Goal: Task Accomplishment & Management: Manage account settings

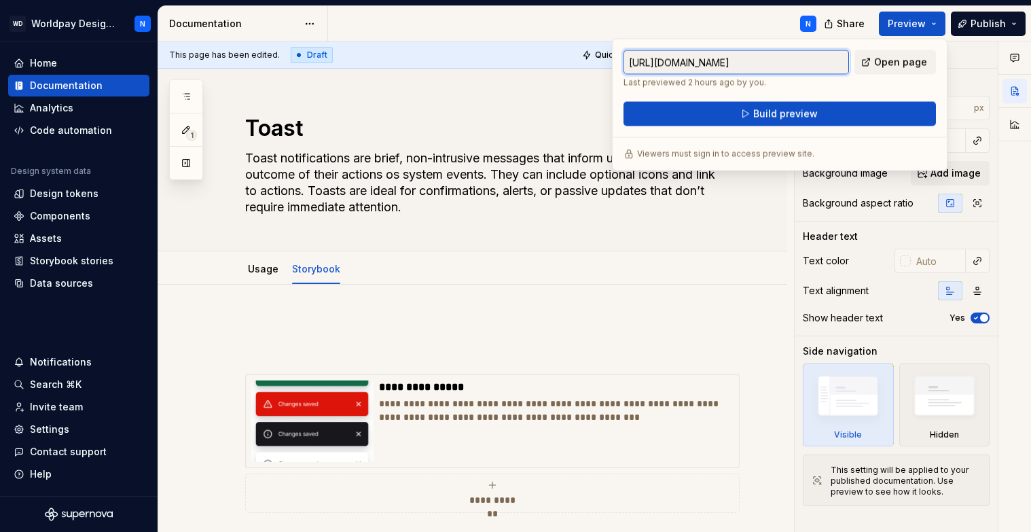
click at [792, 63] on input "[URL][DOMAIN_NAME]" at bounding box center [737, 62] width 226 height 24
click at [807, 63] on input "[URL][DOMAIN_NAME]" at bounding box center [737, 62] width 226 height 24
drag, startPoint x: 822, startPoint y: 63, endPoint x: 871, endPoint y: 64, distance: 49.6
click at [871, 64] on div "[URL][DOMAIN_NAME] Last previewed 2 hours ago by you. Open page" at bounding box center [780, 69] width 313 height 38
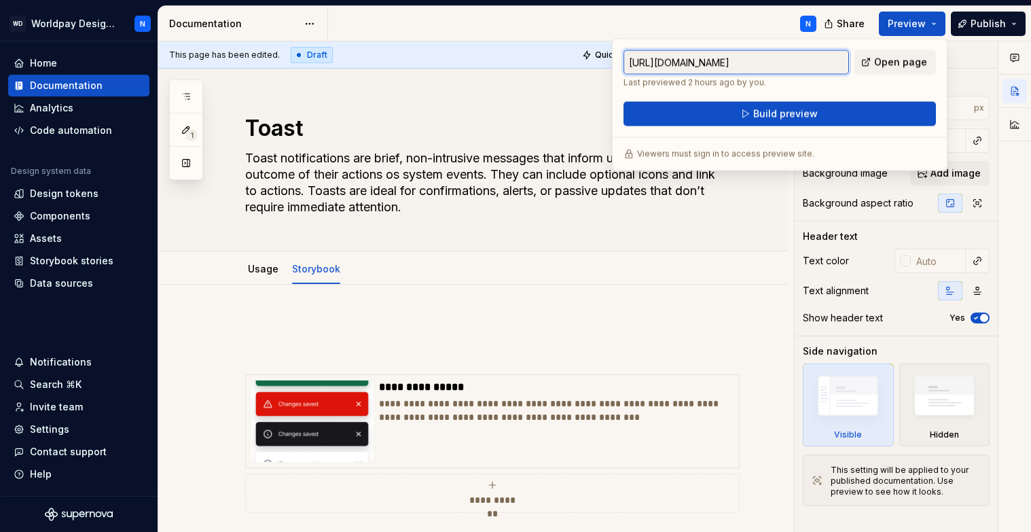
click at [819, 65] on input "[URL][DOMAIN_NAME]" at bounding box center [737, 62] width 226 height 24
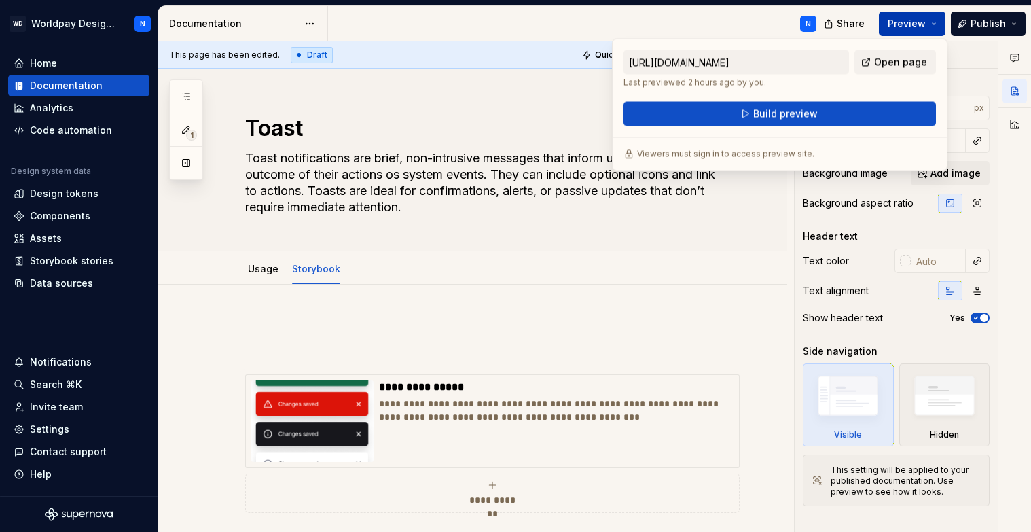
scroll to position [0, 0]
click at [930, 24] on button "Preview" at bounding box center [912, 24] width 67 height 24
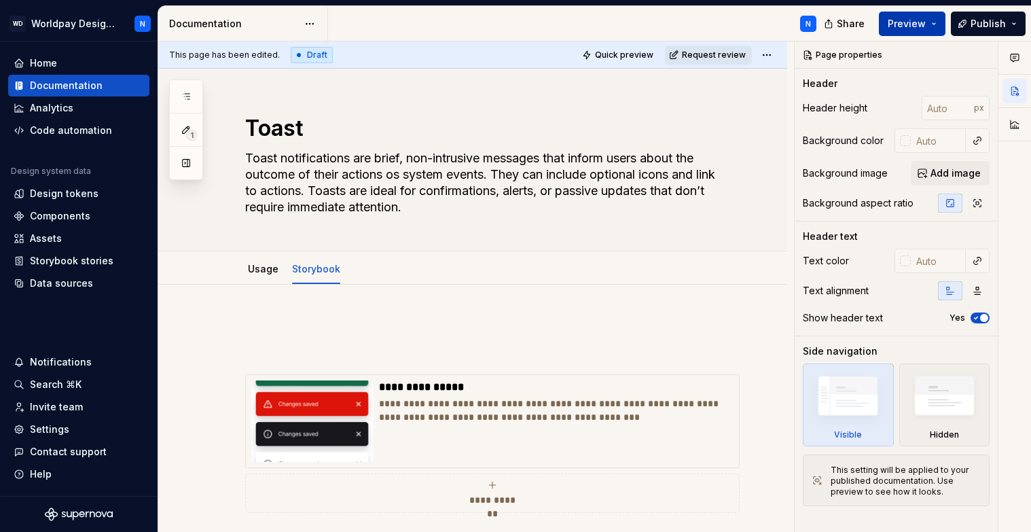
click at [930, 24] on button "Preview" at bounding box center [912, 24] width 67 height 24
click at [55, 429] on div "Settings" at bounding box center [49, 430] width 39 height 14
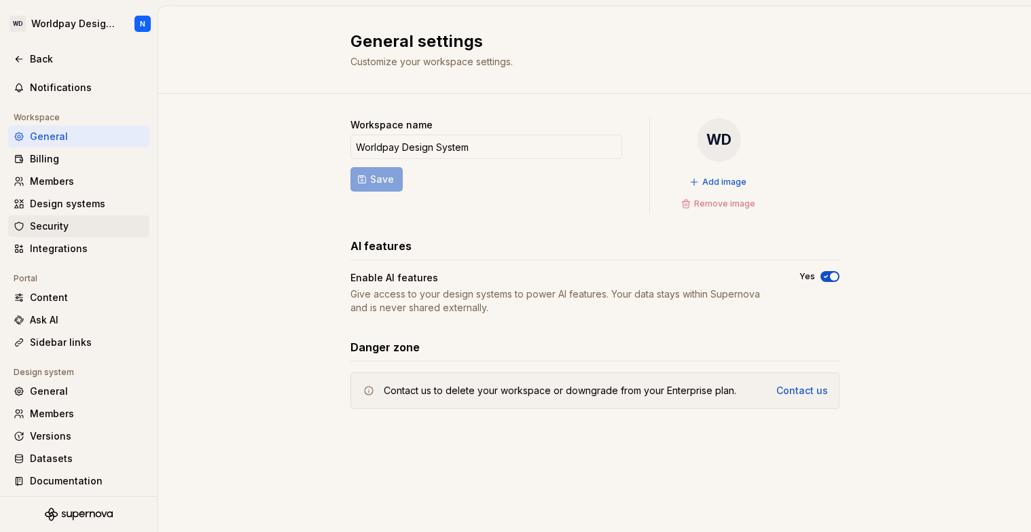
scroll to position [67, 0]
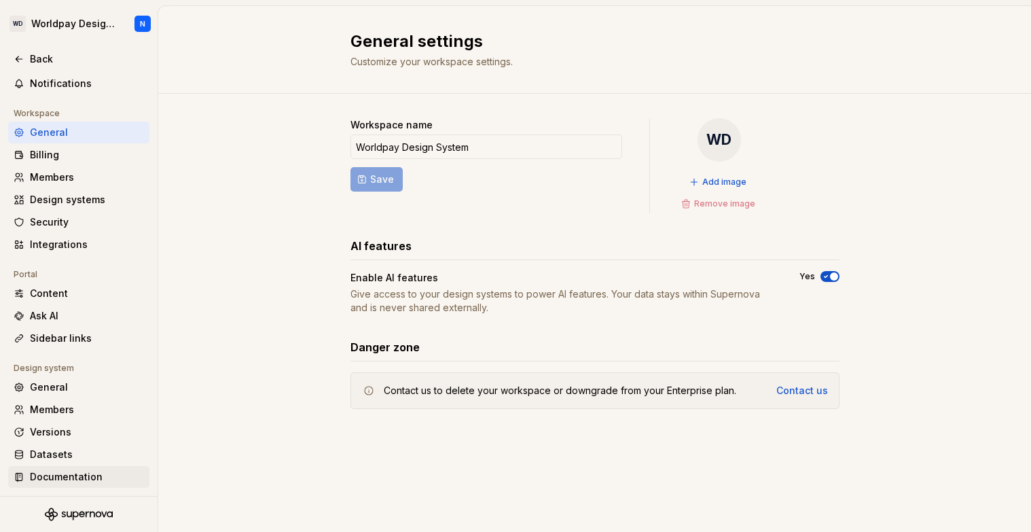
click at [84, 478] on div "Documentation" at bounding box center [87, 477] width 114 height 14
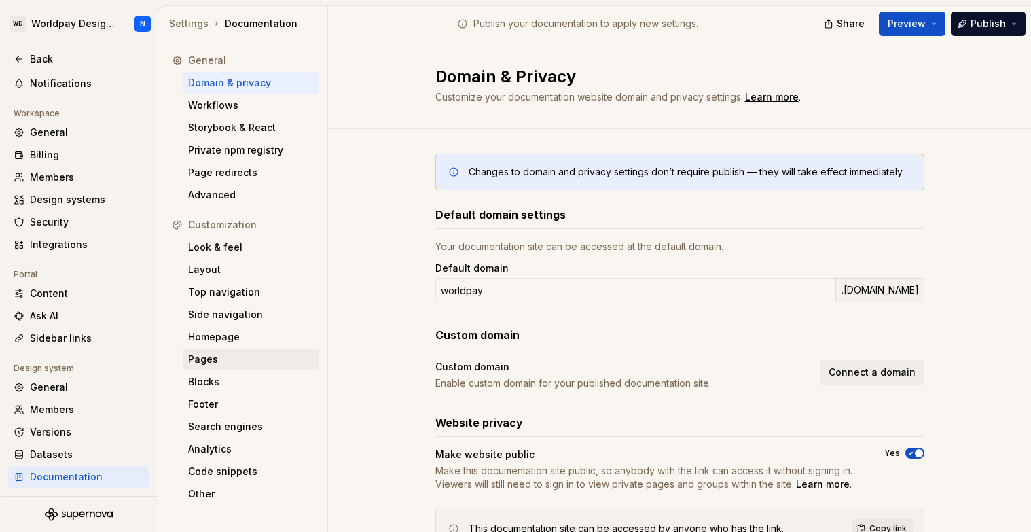
click at [224, 363] on div "Pages" at bounding box center [251, 360] width 126 height 14
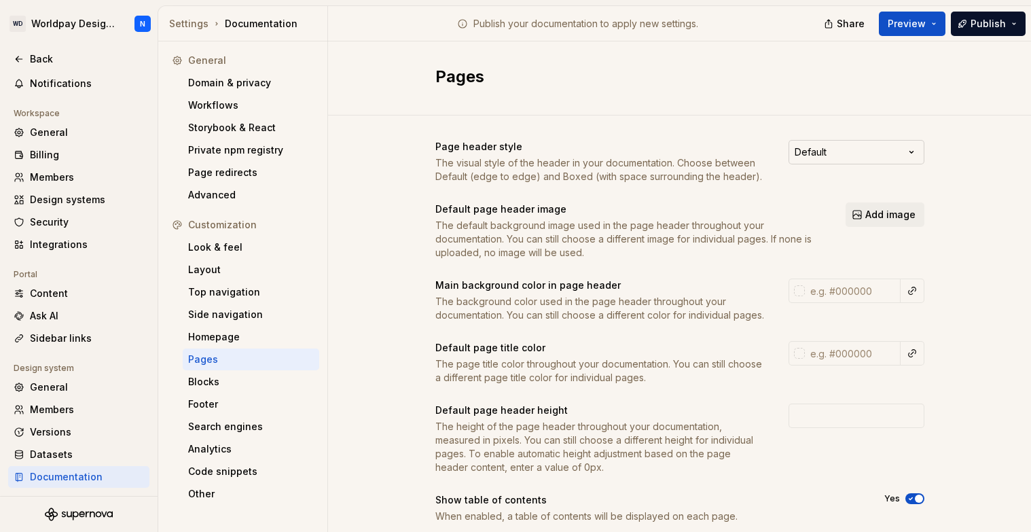
click at [863, 152] on html "WD Worldpay Design System N Back Account Profile Authentication Notifications W…" at bounding box center [515, 266] width 1031 height 532
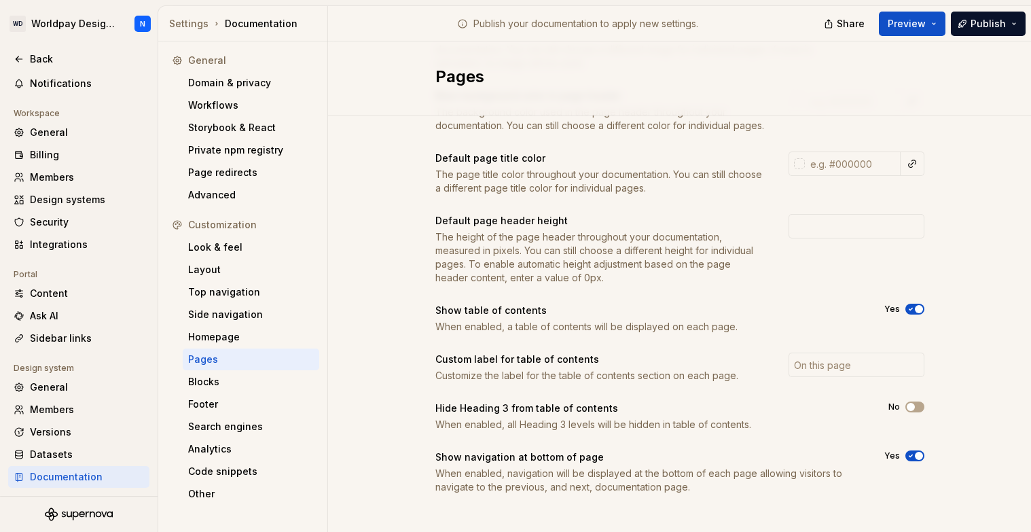
scroll to position [211, 0]
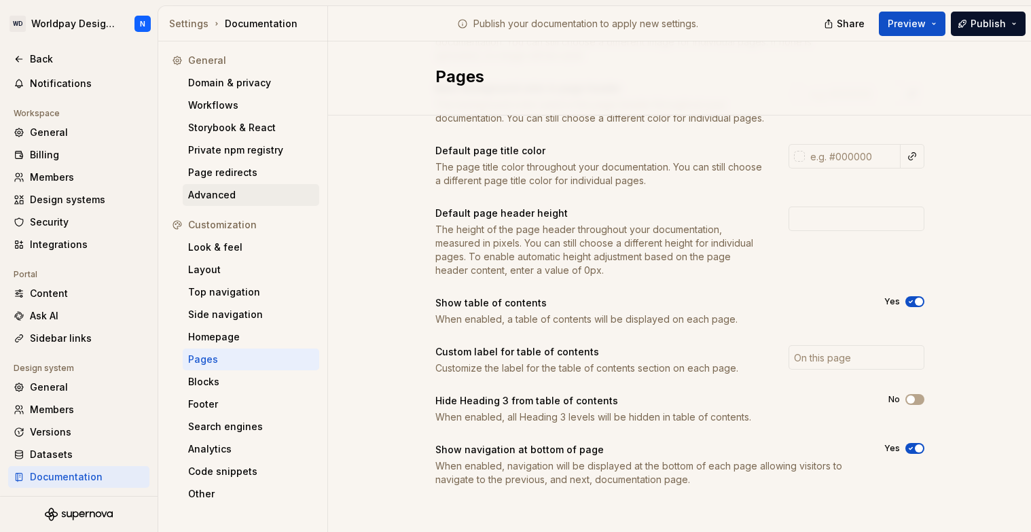
click at [234, 200] on div "Advanced" at bounding box center [251, 195] width 126 height 14
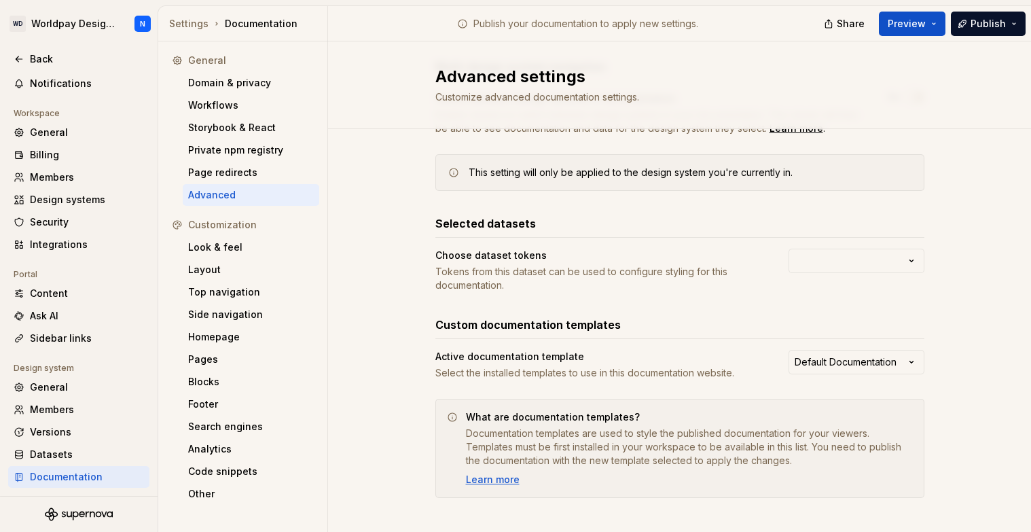
scroll to position [107, 0]
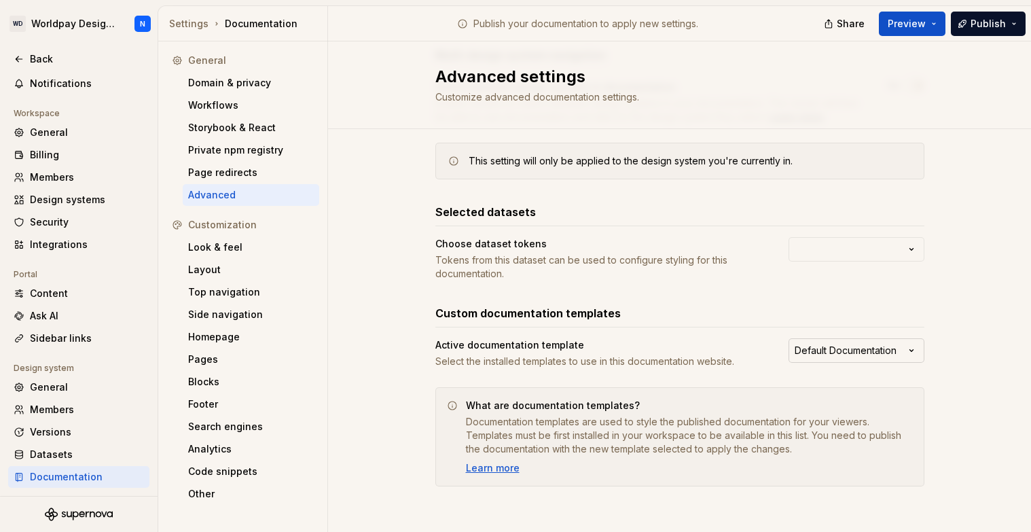
click at [861, 347] on html "WD Worldpay Design System N Back Account Profile Authentication Notifications W…" at bounding box center [515, 266] width 1031 height 532
click at [867, 277] on html "WD Worldpay Design System N Back Account Profile Authentication Notifications W…" at bounding box center [515, 266] width 1031 height 532
click at [883, 258] on html "WD Worldpay Design System N Back Account Profile Authentication Notifications W…" at bounding box center [515, 266] width 1031 height 532
click at [680, 298] on html "WD Worldpay Design System N Back Account Profile Authentication Notifications W…" at bounding box center [515, 266] width 1031 height 532
click at [247, 173] on div "Page redirects" at bounding box center [251, 173] width 126 height 14
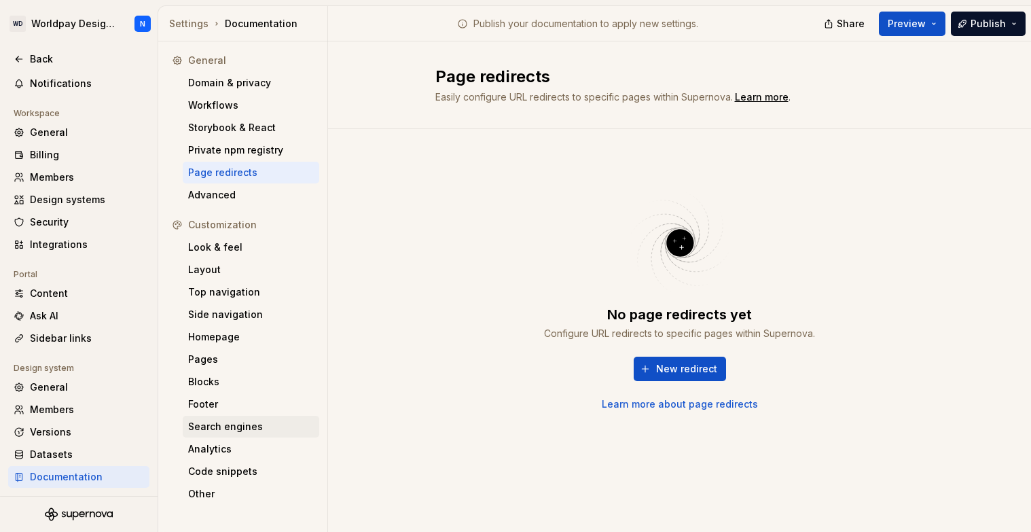
click at [233, 422] on div "Search engines" at bounding box center [251, 427] width 126 height 14
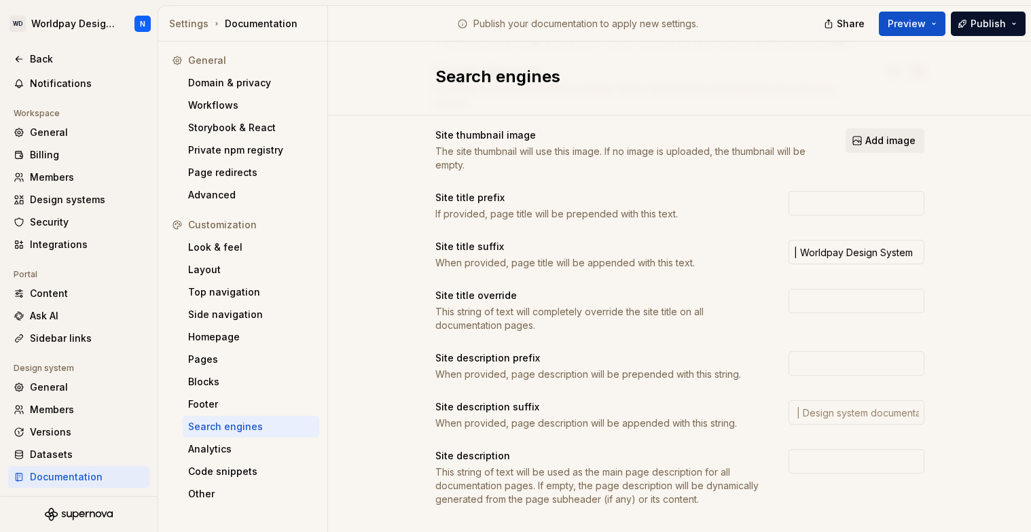
scroll to position [205, 0]
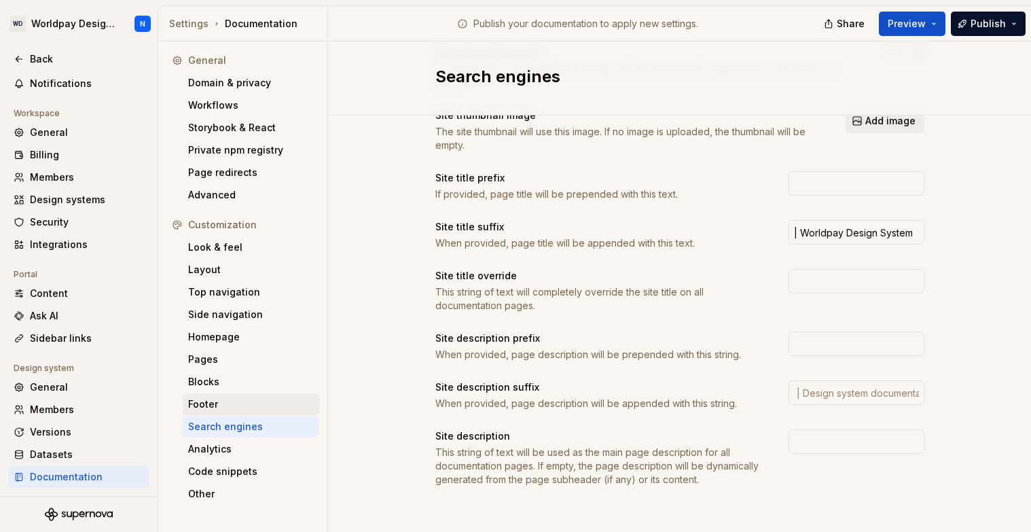
click at [222, 406] on div "Footer" at bounding box center [251, 405] width 126 height 14
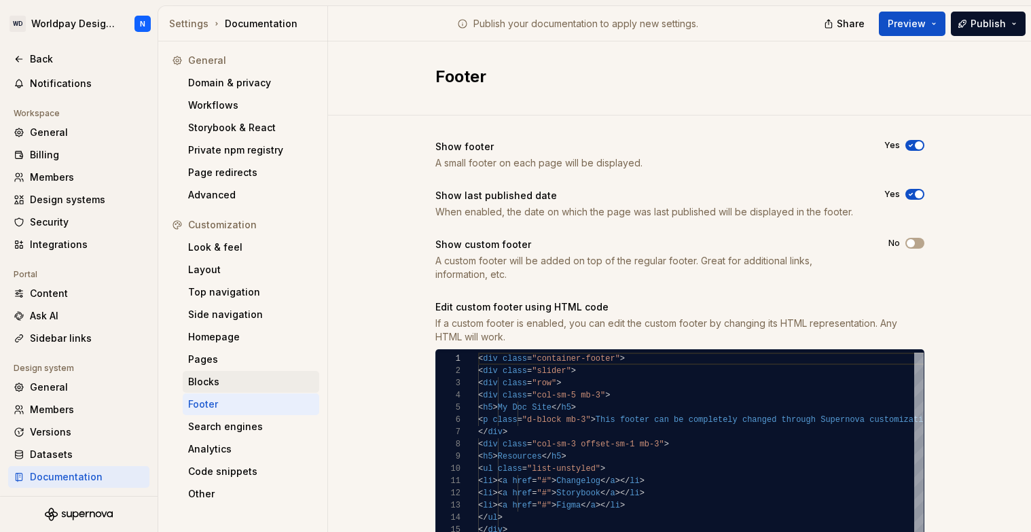
click at [239, 379] on div "Blocks" at bounding box center [251, 382] width 126 height 14
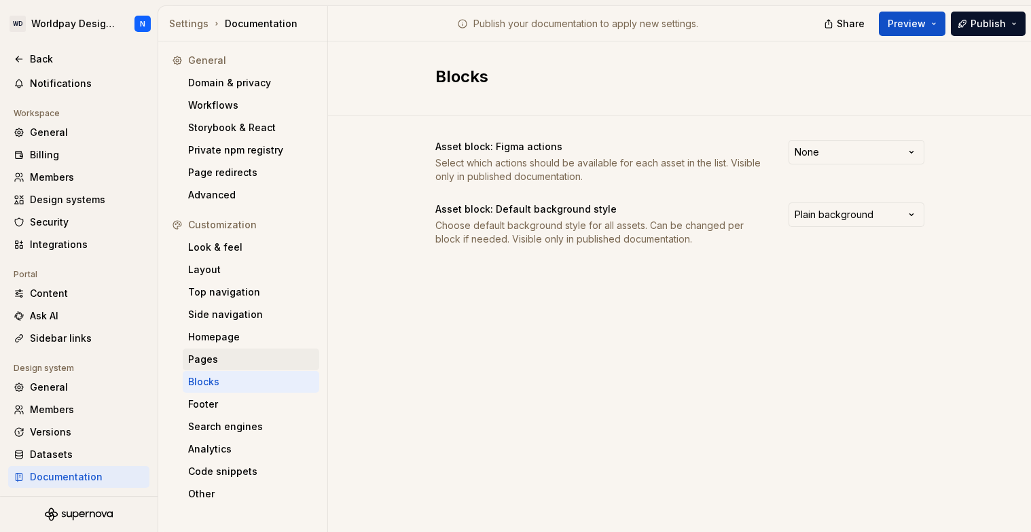
click at [241, 359] on div "Pages" at bounding box center [251, 360] width 126 height 14
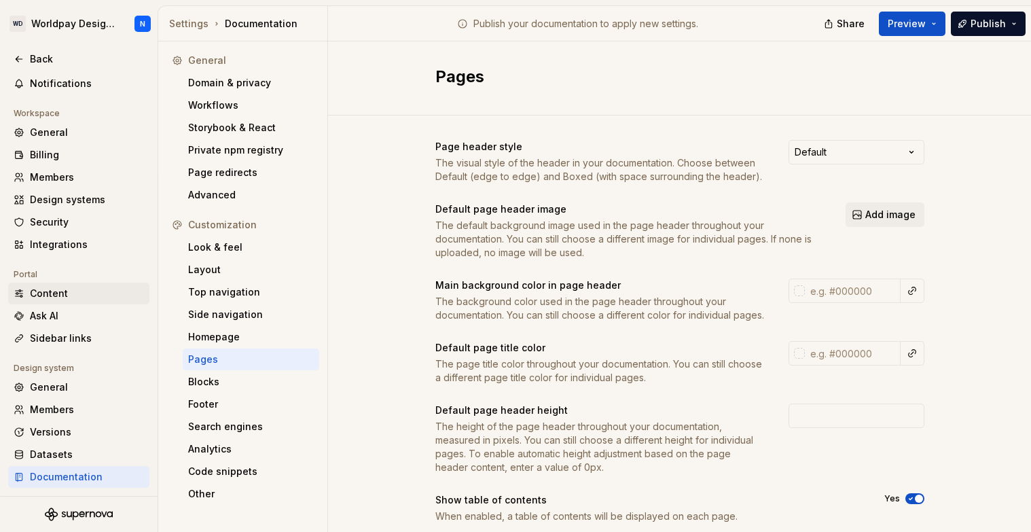
click at [48, 294] on div "Content" at bounding box center [87, 294] width 114 height 14
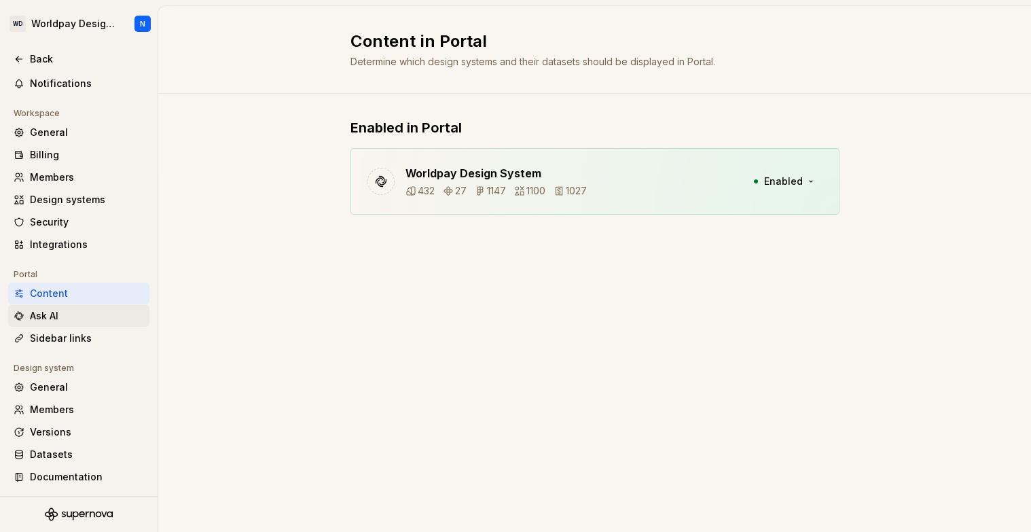
click at [74, 317] on div "Ask AI" at bounding box center [87, 316] width 114 height 14
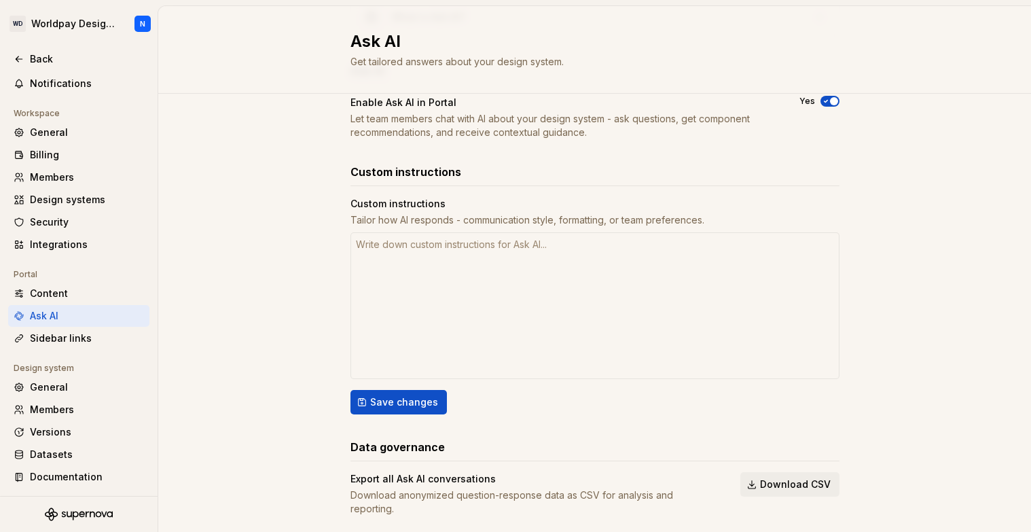
scroll to position [113, 0]
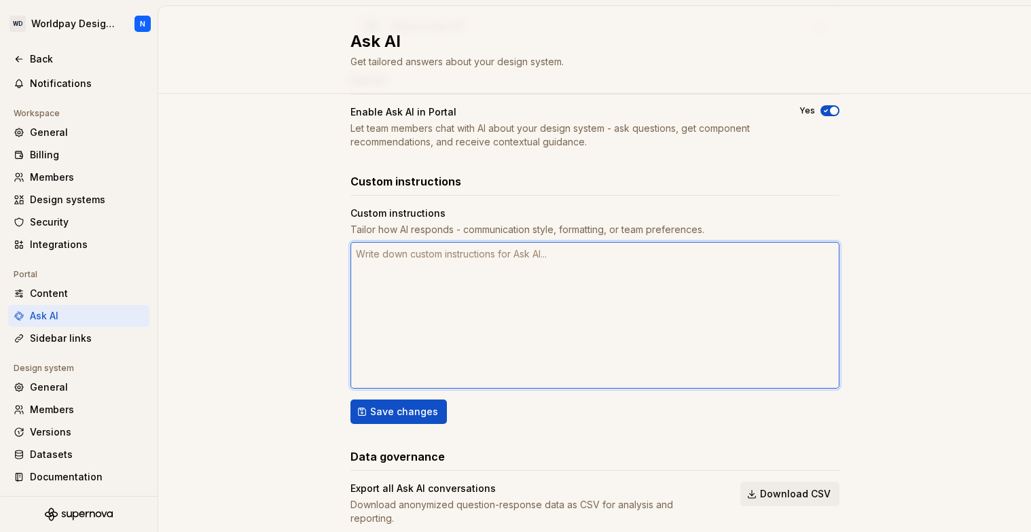
click at [557, 256] on textarea at bounding box center [595, 315] width 489 height 147
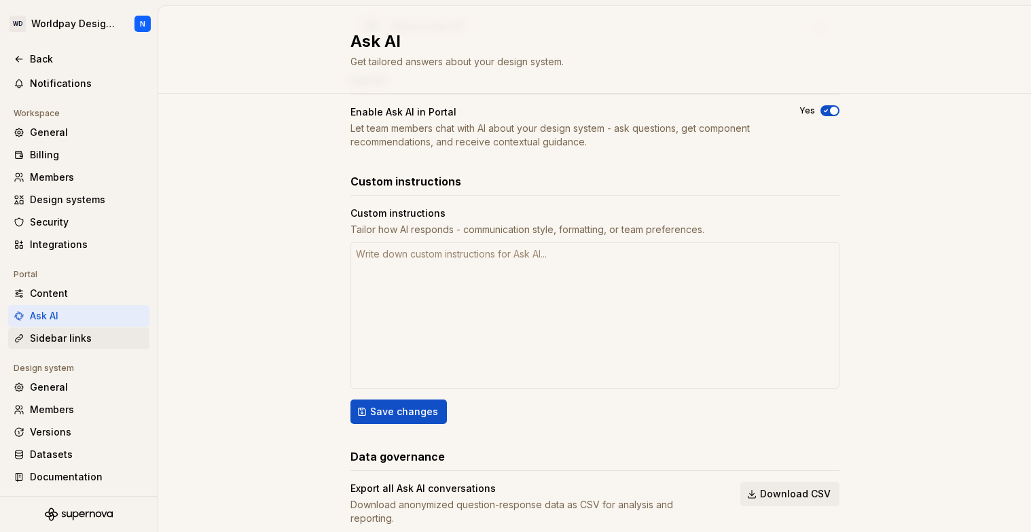
click at [92, 340] on div "Sidebar links" at bounding box center [87, 339] width 114 height 14
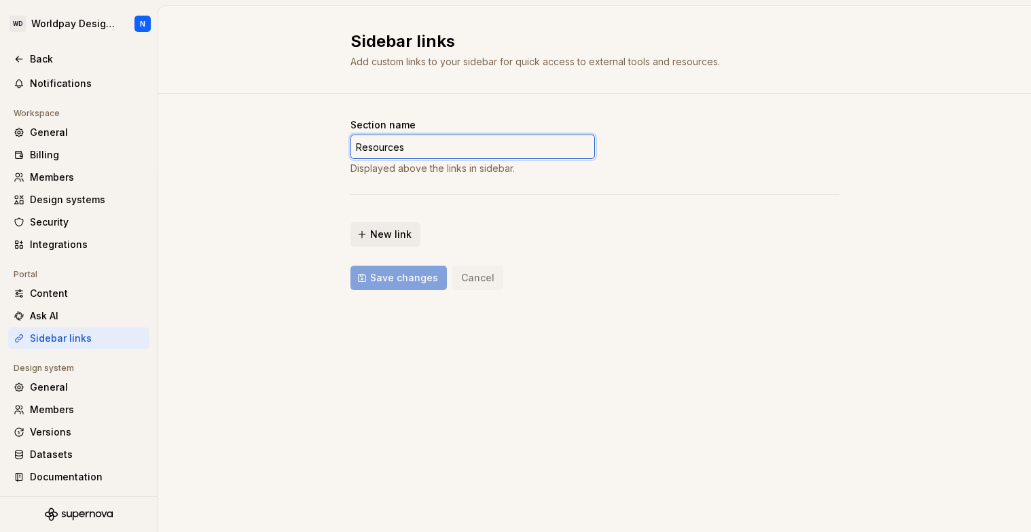
click at [447, 145] on input "Resources" at bounding box center [473, 147] width 245 height 24
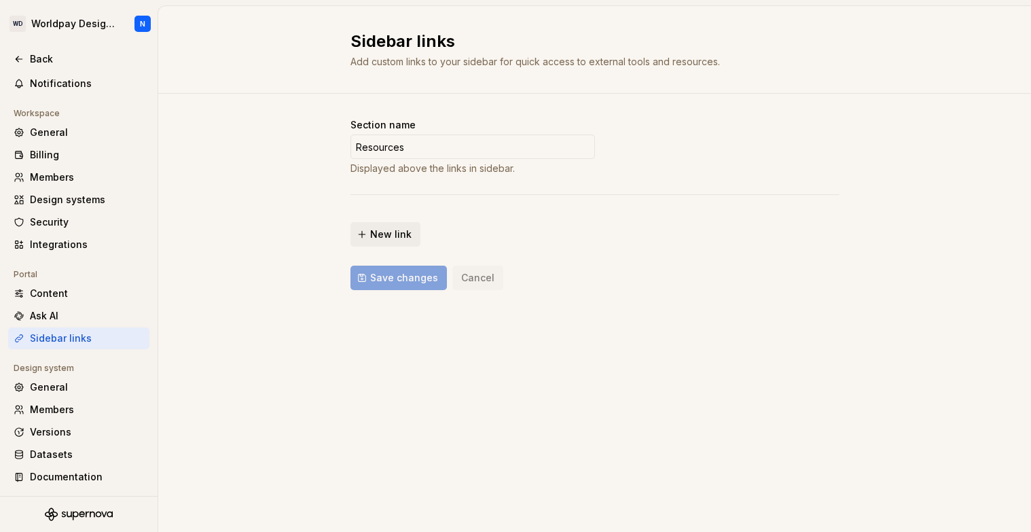
click at [477, 192] on div "Section name Resources Displayed above the links in sidebar. New link Save chan…" at bounding box center [595, 204] width 489 height 172
click at [75, 18] on html "WD Worldpay Design System N Back Account Profile Authentication Notifications W…" at bounding box center [515, 266] width 1031 height 532
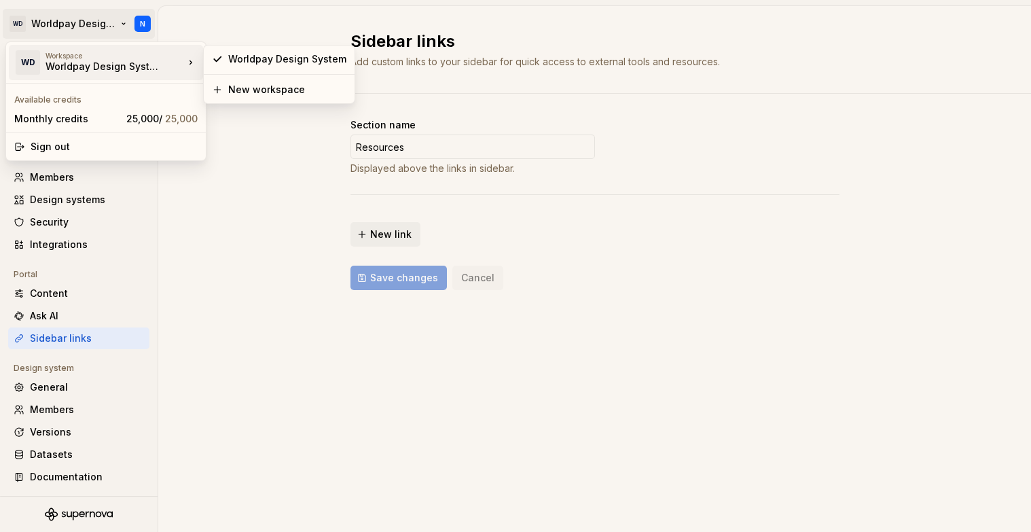
click at [74, 64] on div "Worldpay Design System" at bounding box center [104, 67] width 116 height 14
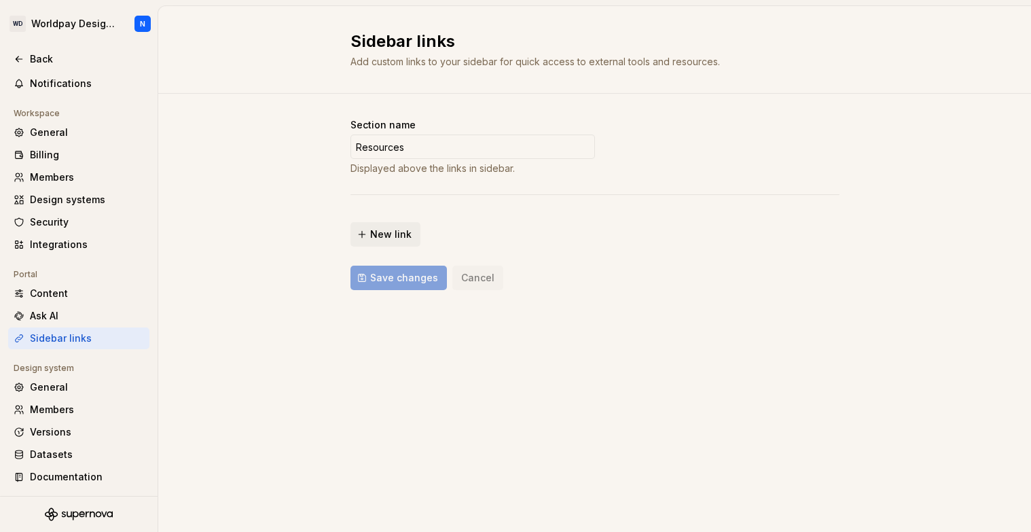
click at [218, 24] on html "WD Worldpay Design System N Back Account Profile Authentication Notifications W…" at bounding box center [515, 266] width 1031 height 532
click at [37, 55] on div "Back" at bounding box center [87, 59] width 114 height 14
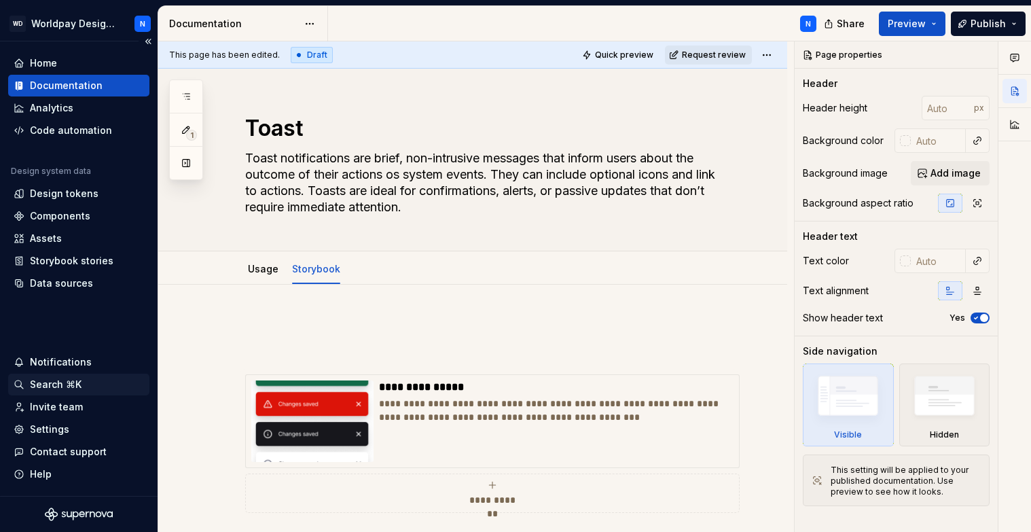
type textarea "*"
click at [55, 66] on div "Home" at bounding box center [43, 63] width 27 height 14
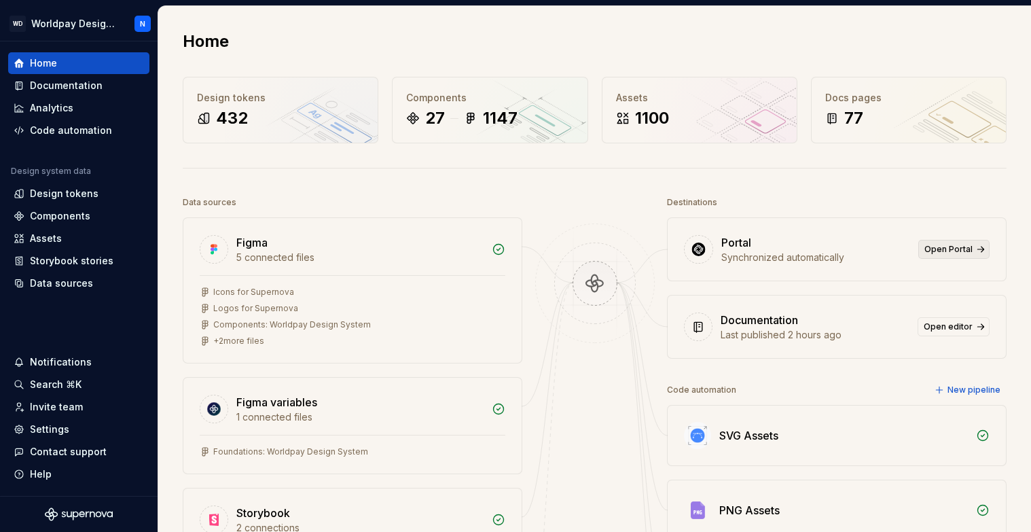
click at [951, 249] on span "Open Portal" at bounding box center [949, 249] width 48 height 11
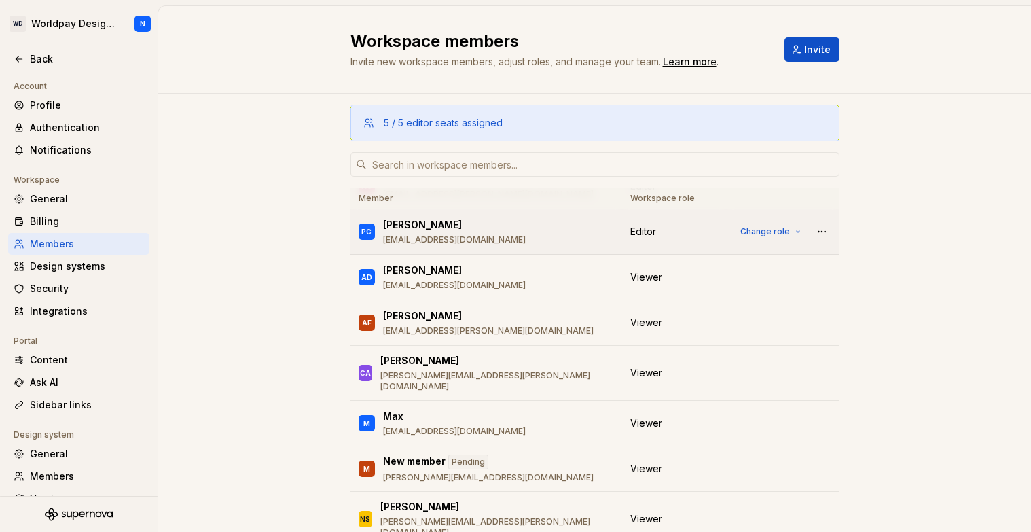
scroll to position [324, 0]
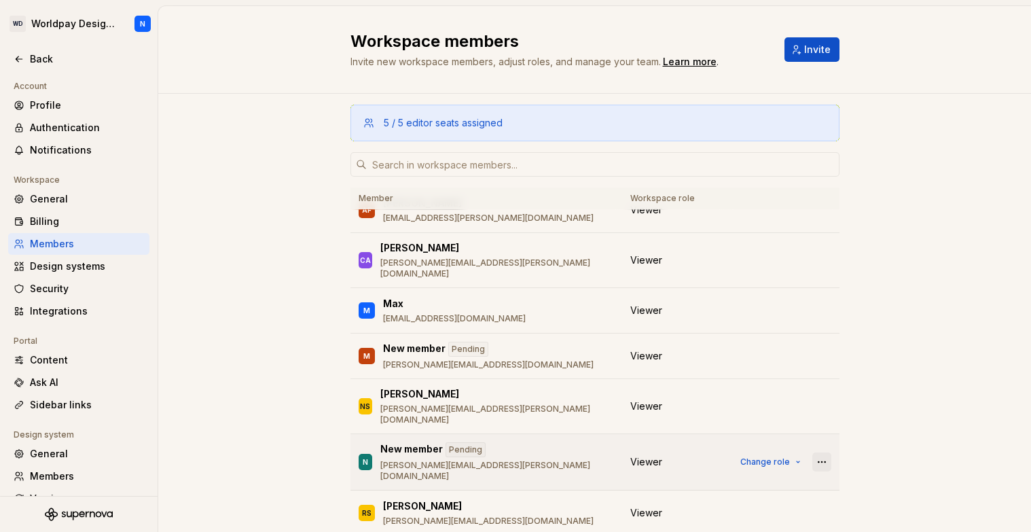
click at [824, 453] on button "button" at bounding box center [822, 462] width 19 height 19
click at [779, 461] on div "Remove from workspace" at bounding box center [739, 464] width 118 height 14
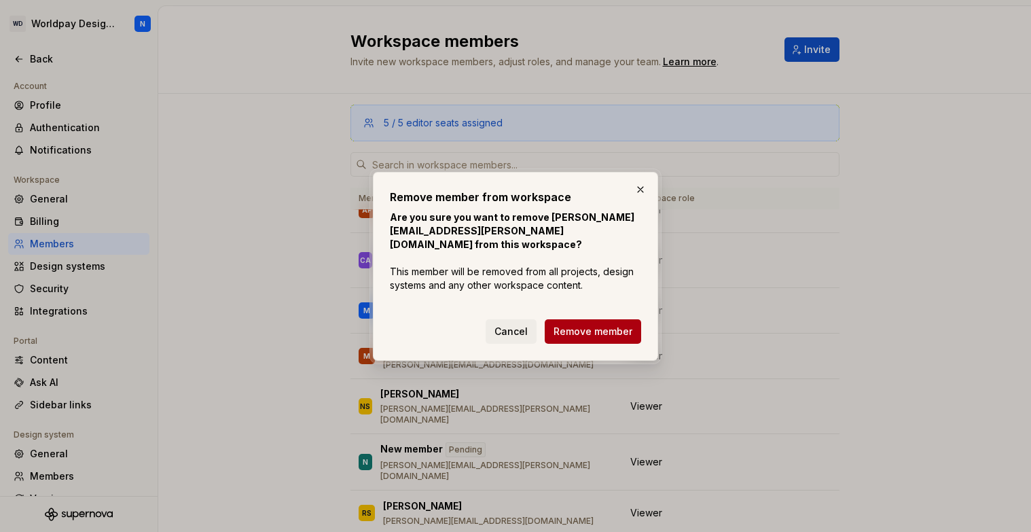
click at [601, 325] on span "Remove member" at bounding box center [593, 332] width 79 height 14
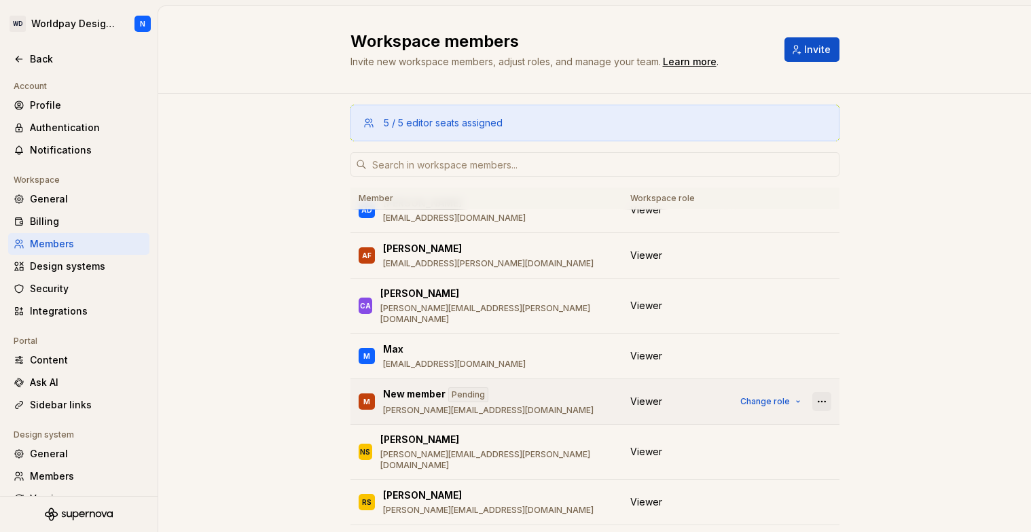
click at [824, 392] on button "button" at bounding box center [822, 401] width 19 height 19
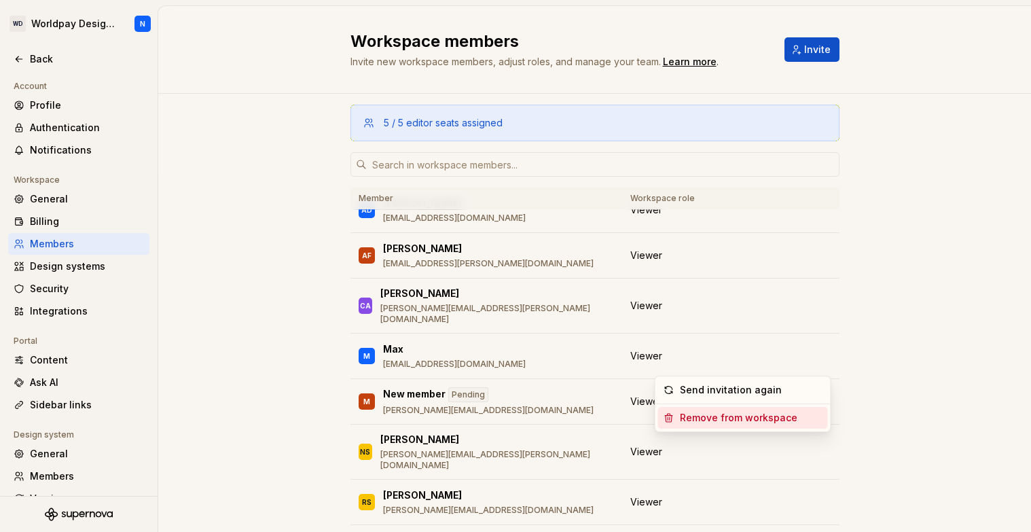
click at [795, 419] on div "Remove from workspace" at bounding box center [751, 418] width 143 height 14
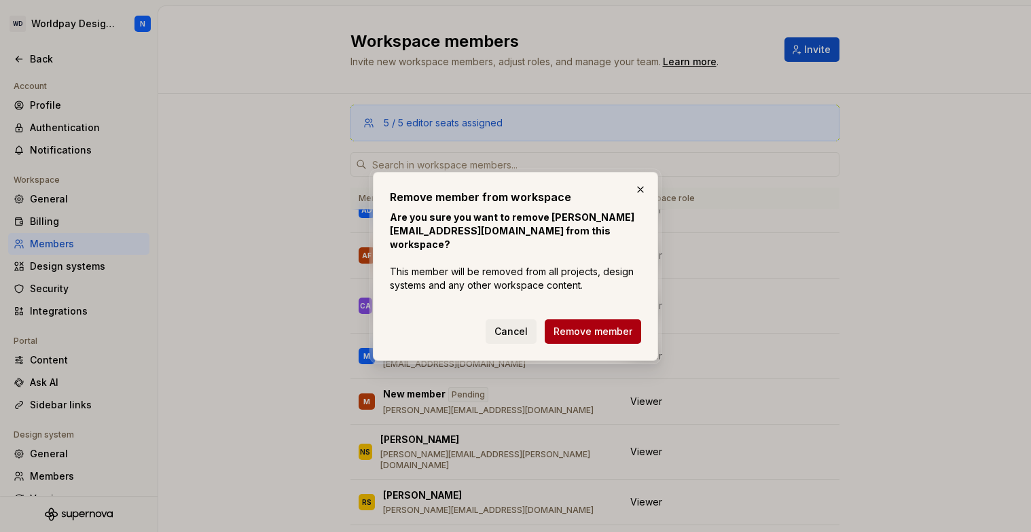
click at [600, 334] on span "Remove member" at bounding box center [593, 332] width 79 height 14
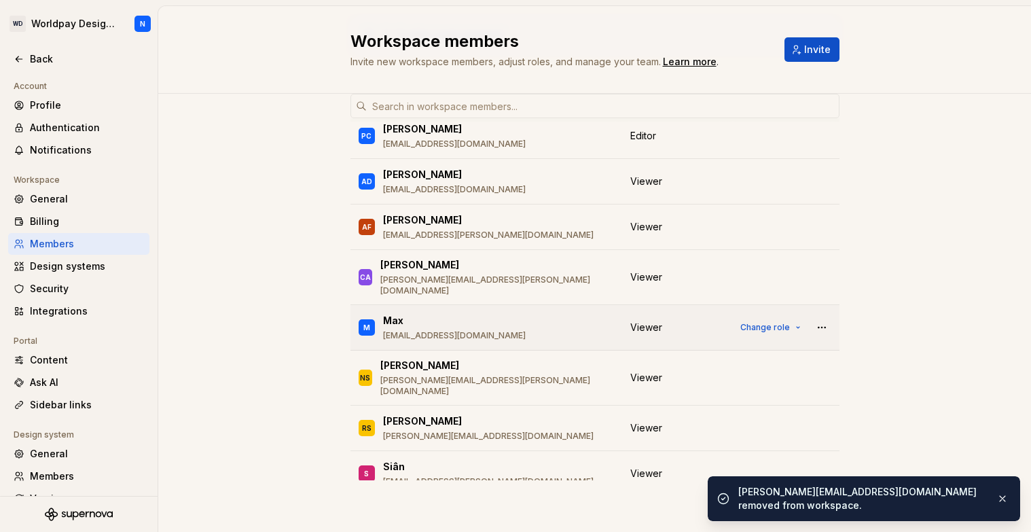
scroll to position [233, 0]
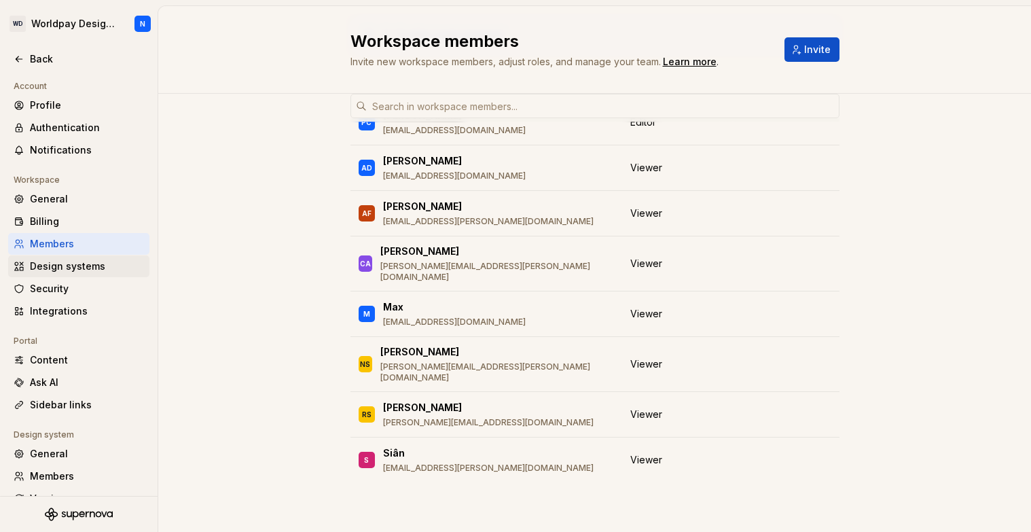
click at [81, 268] on div "Design systems" at bounding box center [87, 267] width 114 height 14
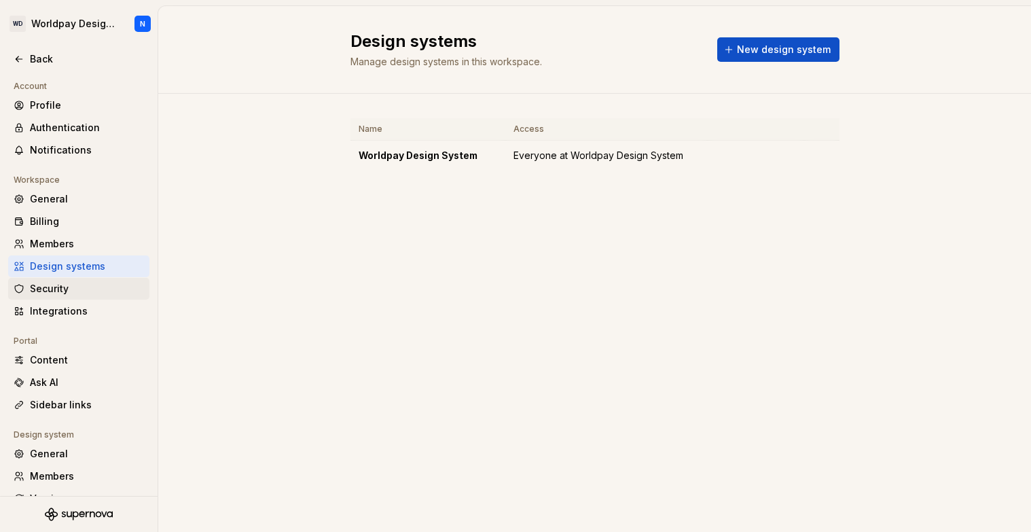
click at [84, 287] on div "Security" at bounding box center [87, 289] width 114 height 14
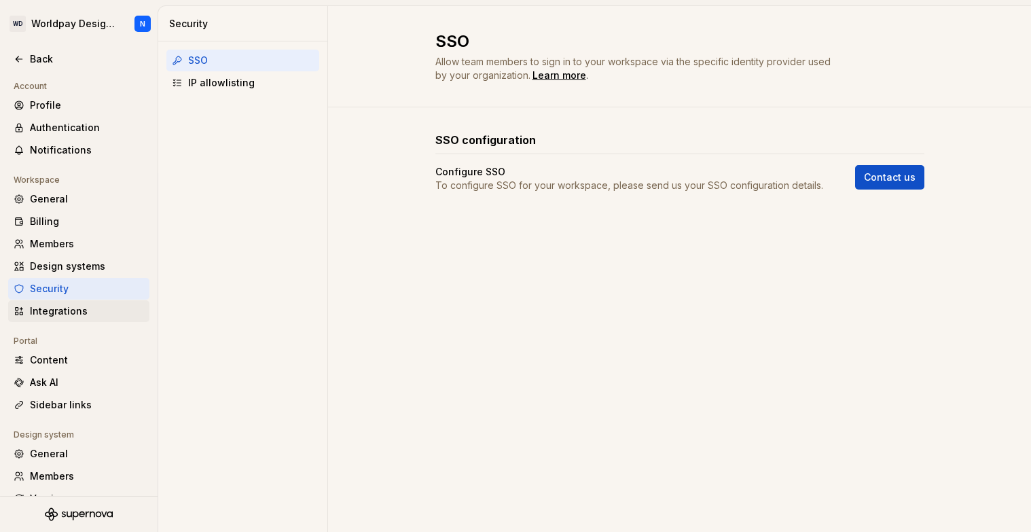
click at [85, 312] on div "Integrations" at bounding box center [87, 311] width 114 height 14
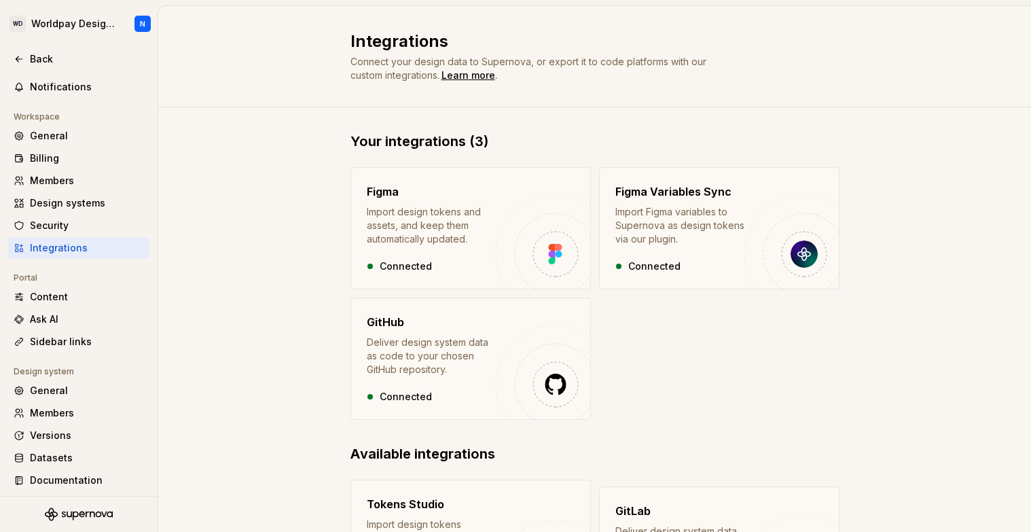
scroll to position [67, 0]
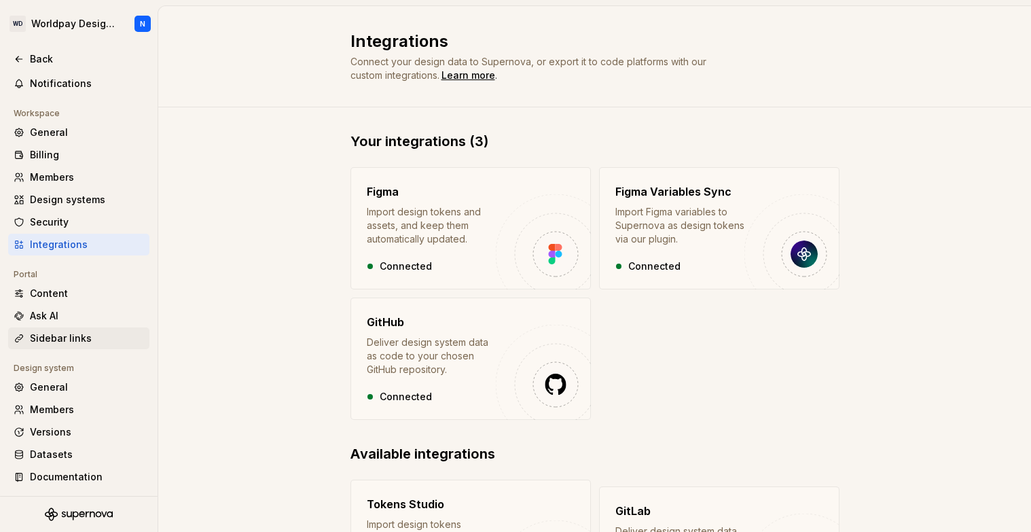
click at [93, 341] on div "Sidebar links" at bounding box center [87, 339] width 114 height 14
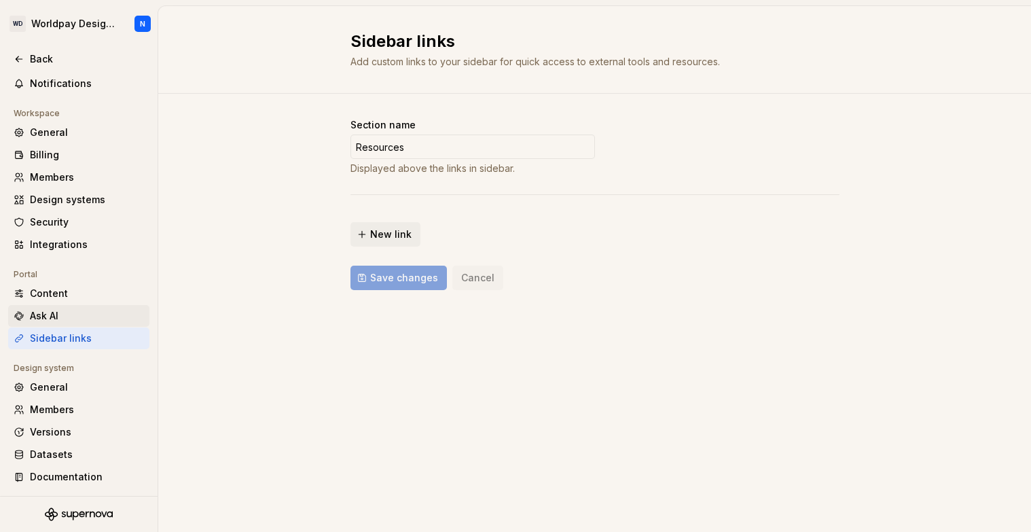
click at [87, 316] on div "Ask AI" at bounding box center [87, 316] width 114 height 14
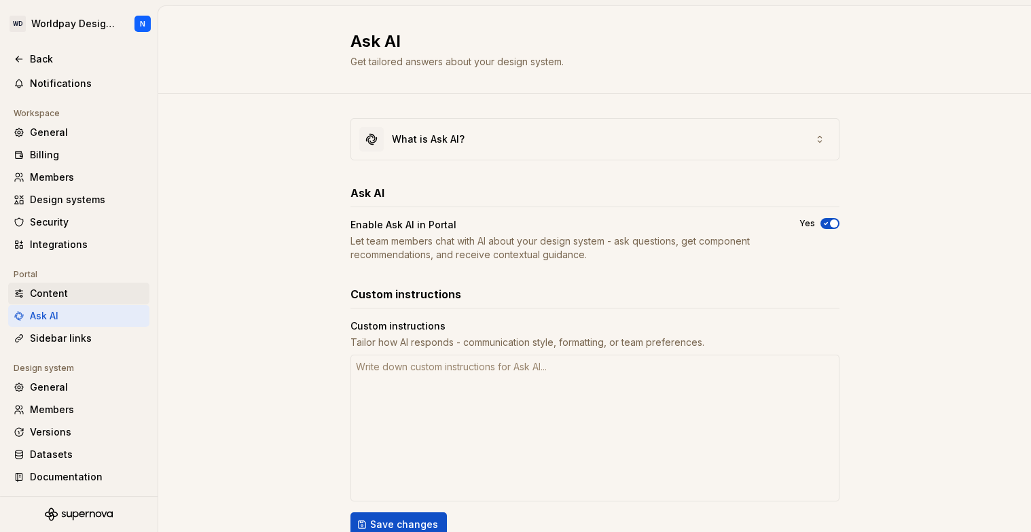
click at [68, 296] on div "Content" at bounding box center [87, 294] width 114 height 14
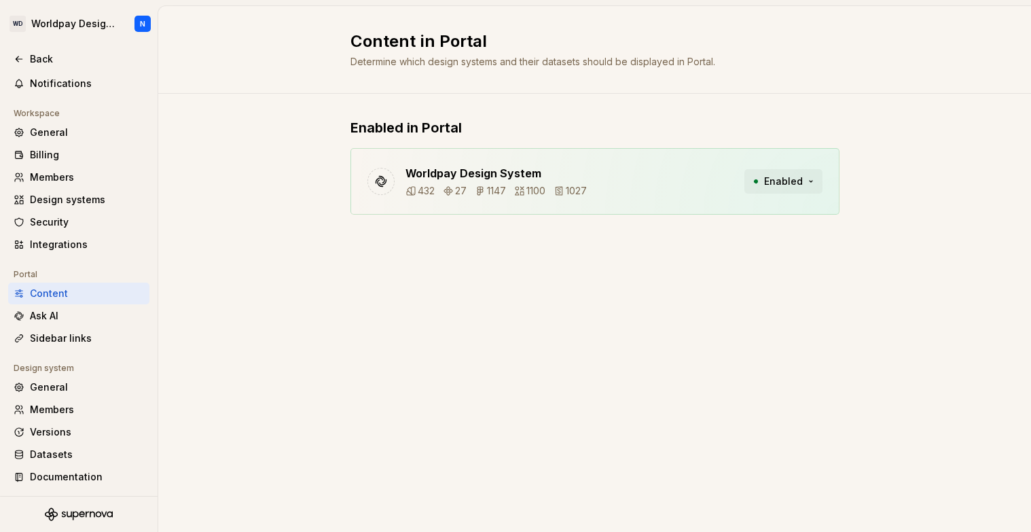
click at [792, 183] on span "Enabled" at bounding box center [783, 182] width 39 height 14
click at [924, 281] on div "Content in Portal Determine which design systems and their datasets should be d…" at bounding box center [594, 269] width 873 height 526
